Goal: Transaction & Acquisition: Subscribe to service/newsletter

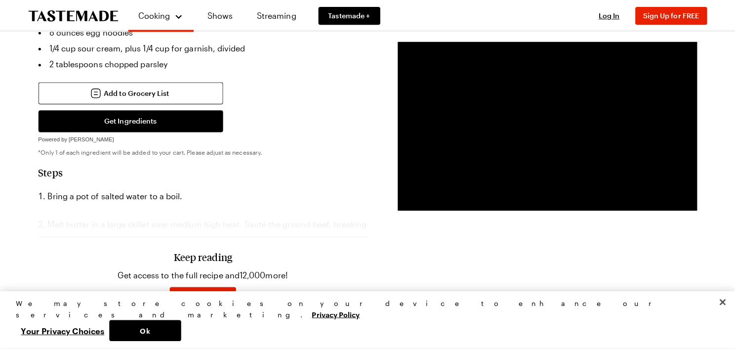
scroll to position [520, 0]
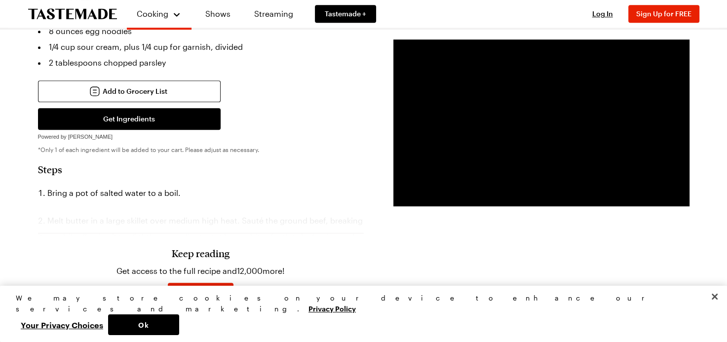
click at [214, 254] on div "Keep reading Get access to the full recipe and 12,000 more! Sign Up for Free Al…" at bounding box center [200, 289] width 197 height 93
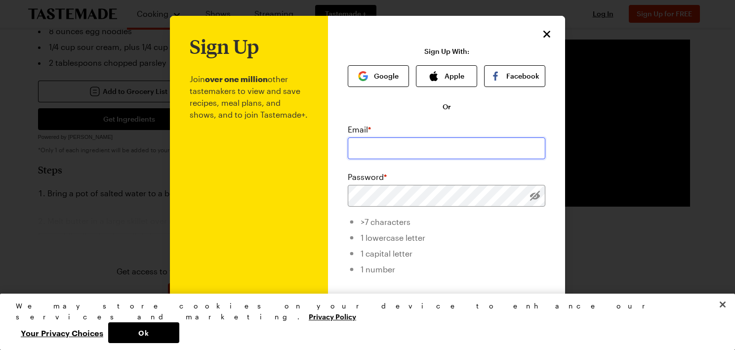
click at [399, 146] on input "email" at bounding box center [446, 148] width 197 height 22
type input "[EMAIL_ADDRESS][DOMAIN_NAME]"
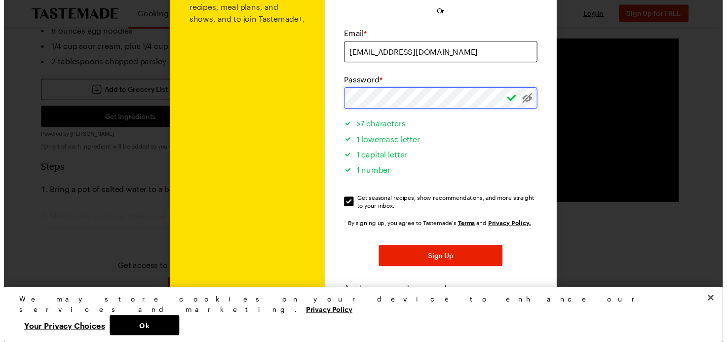
scroll to position [113, 0]
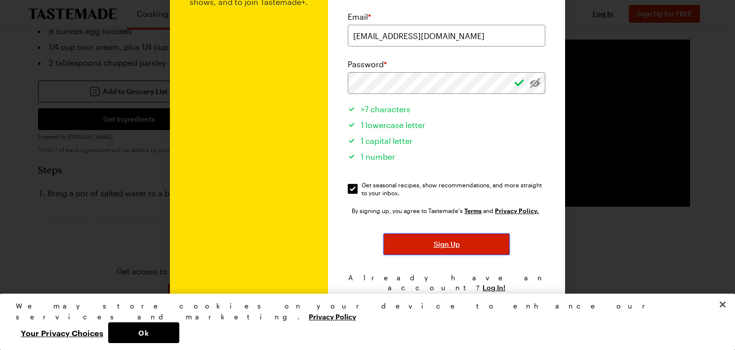
click at [441, 250] on button "Sign Up" at bounding box center [446, 244] width 126 height 22
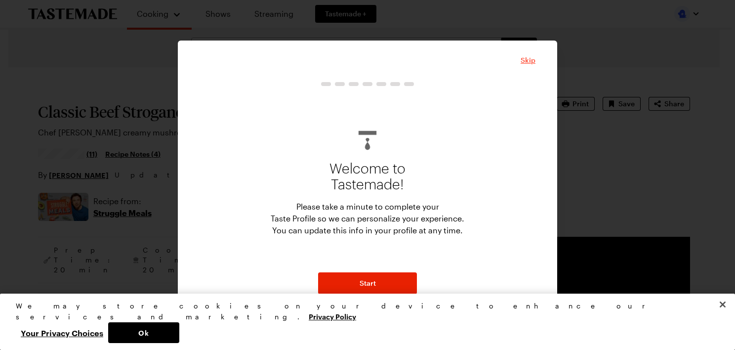
click at [529, 60] on span "Skip" at bounding box center [527, 60] width 15 height 10
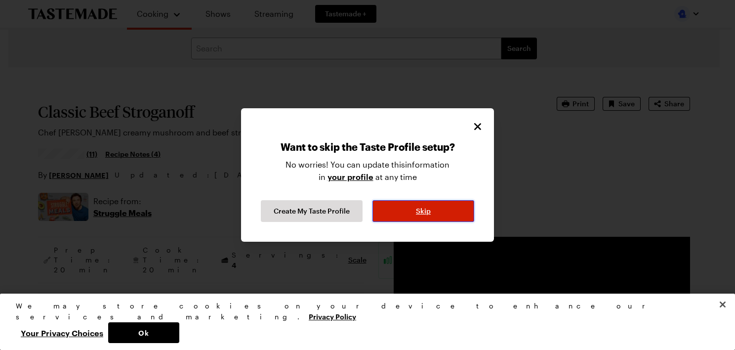
click at [429, 209] on span "Skip" at bounding box center [423, 211] width 15 height 10
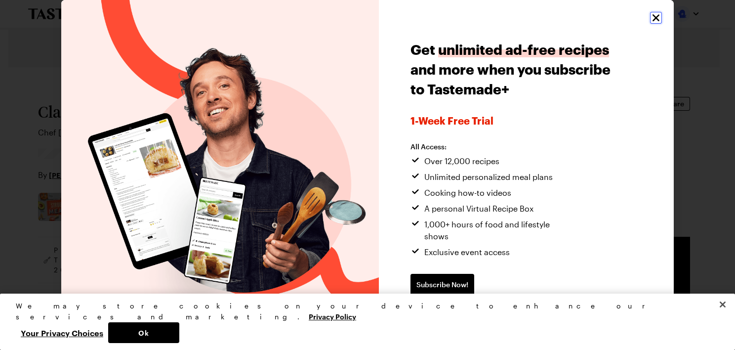
click at [654, 20] on icon "Close" at bounding box center [655, 17] width 7 height 7
type textarea "x"
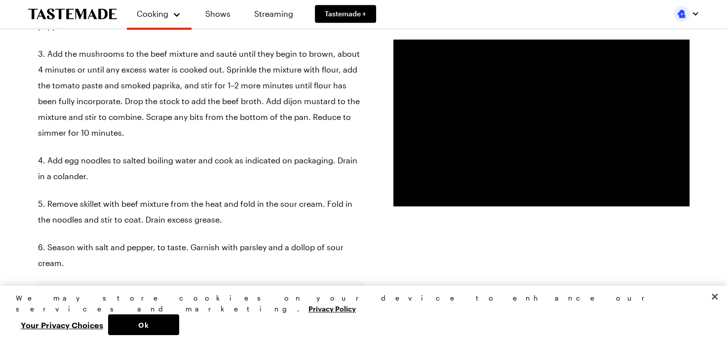
scroll to position [763, 0]
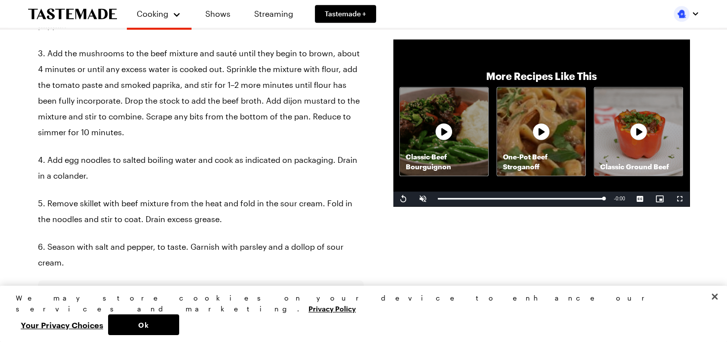
click at [57, 289] on button "button" at bounding box center [56, 294] width 20 height 10
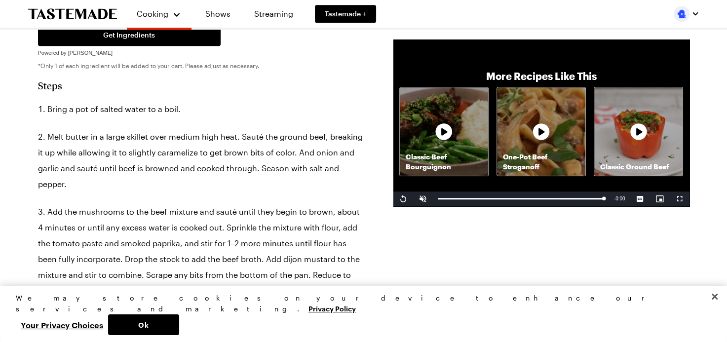
scroll to position [604, 0]
click at [358, 168] on li "Melt butter in a large skillet over medium high heat. Sauté the ground beef, br…" at bounding box center [201, 160] width 326 height 63
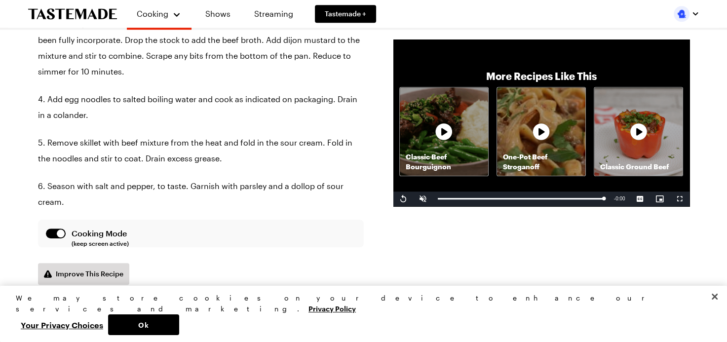
scroll to position [824, 0]
